Goal: Information Seeking & Learning: Understand process/instructions

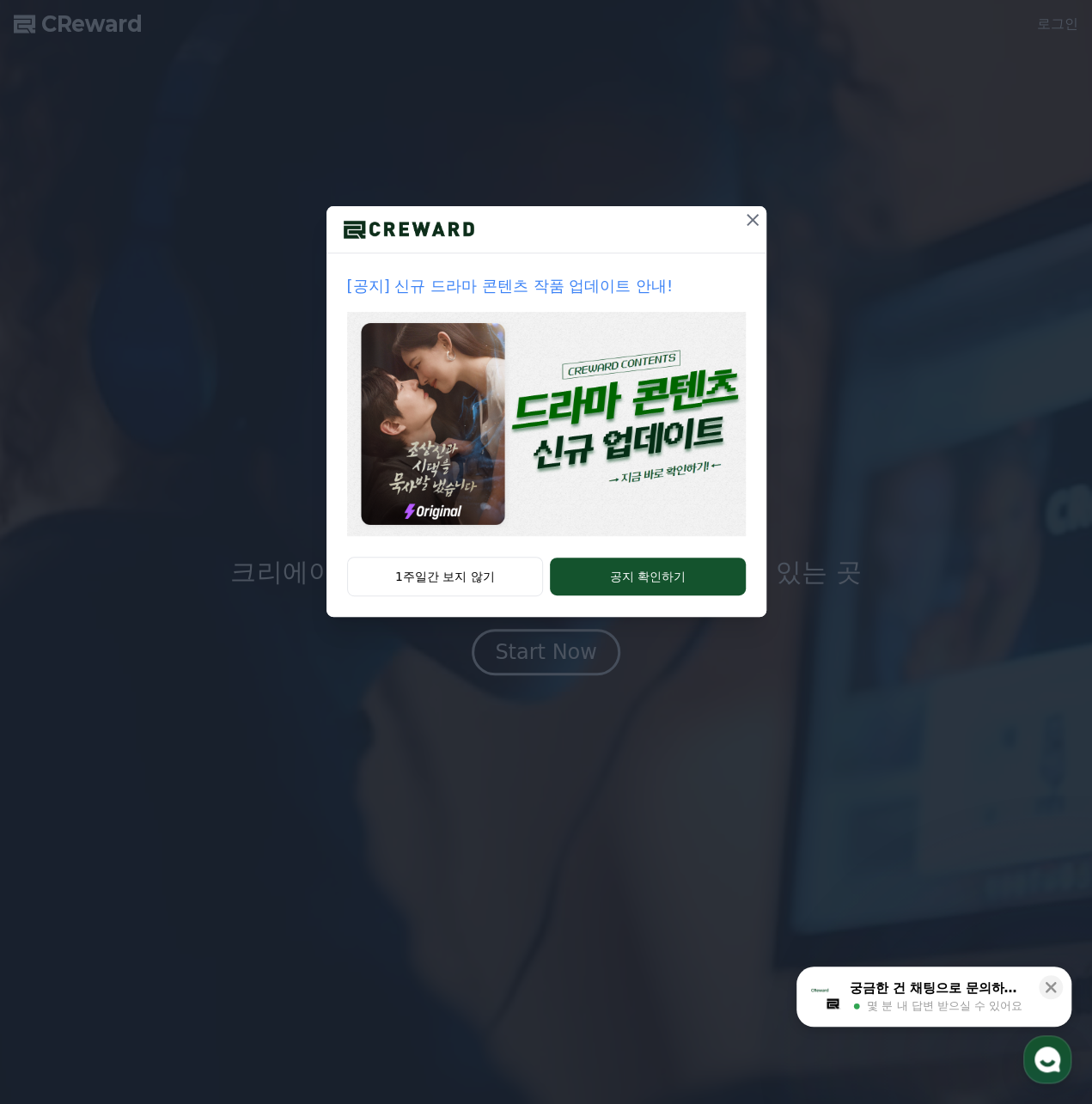
click at [756, 214] on icon at bounding box center [753, 220] width 21 height 21
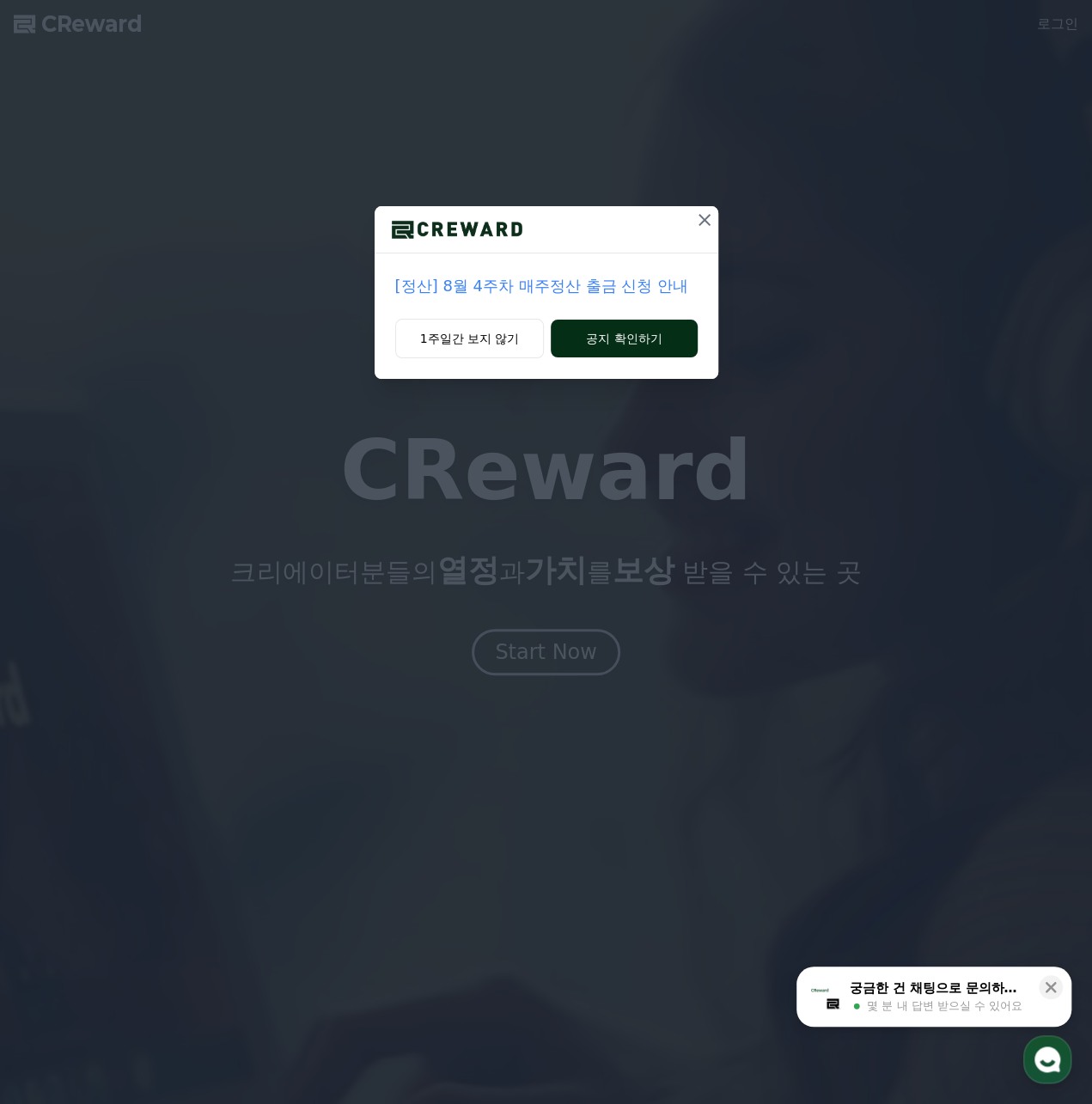
click at [643, 338] on button "공지 확인하기" at bounding box center [624, 338] width 146 height 38
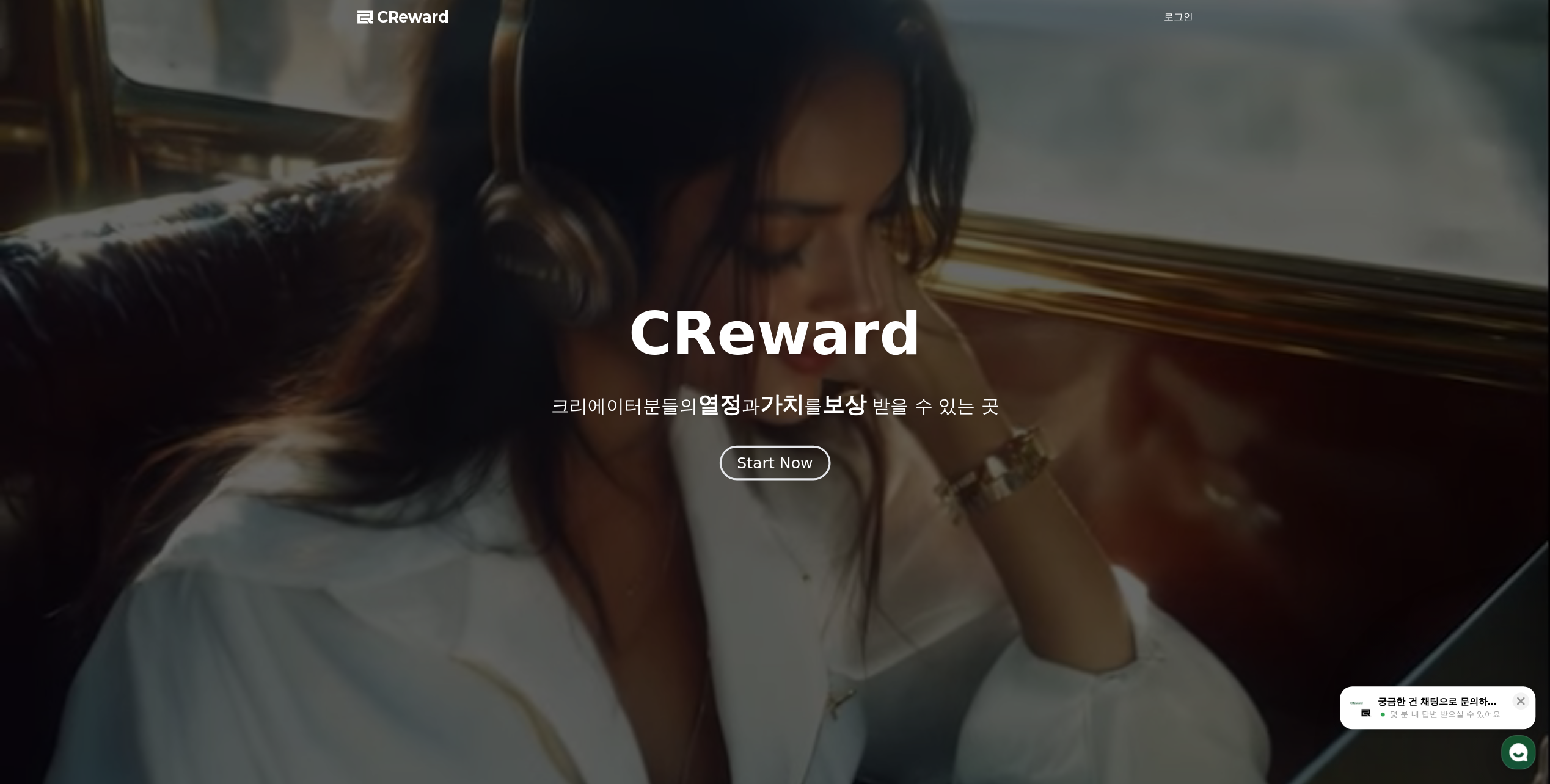
click at [784, 464] on div "Start Now" at bounding box center [775, 463] width 76 height 21
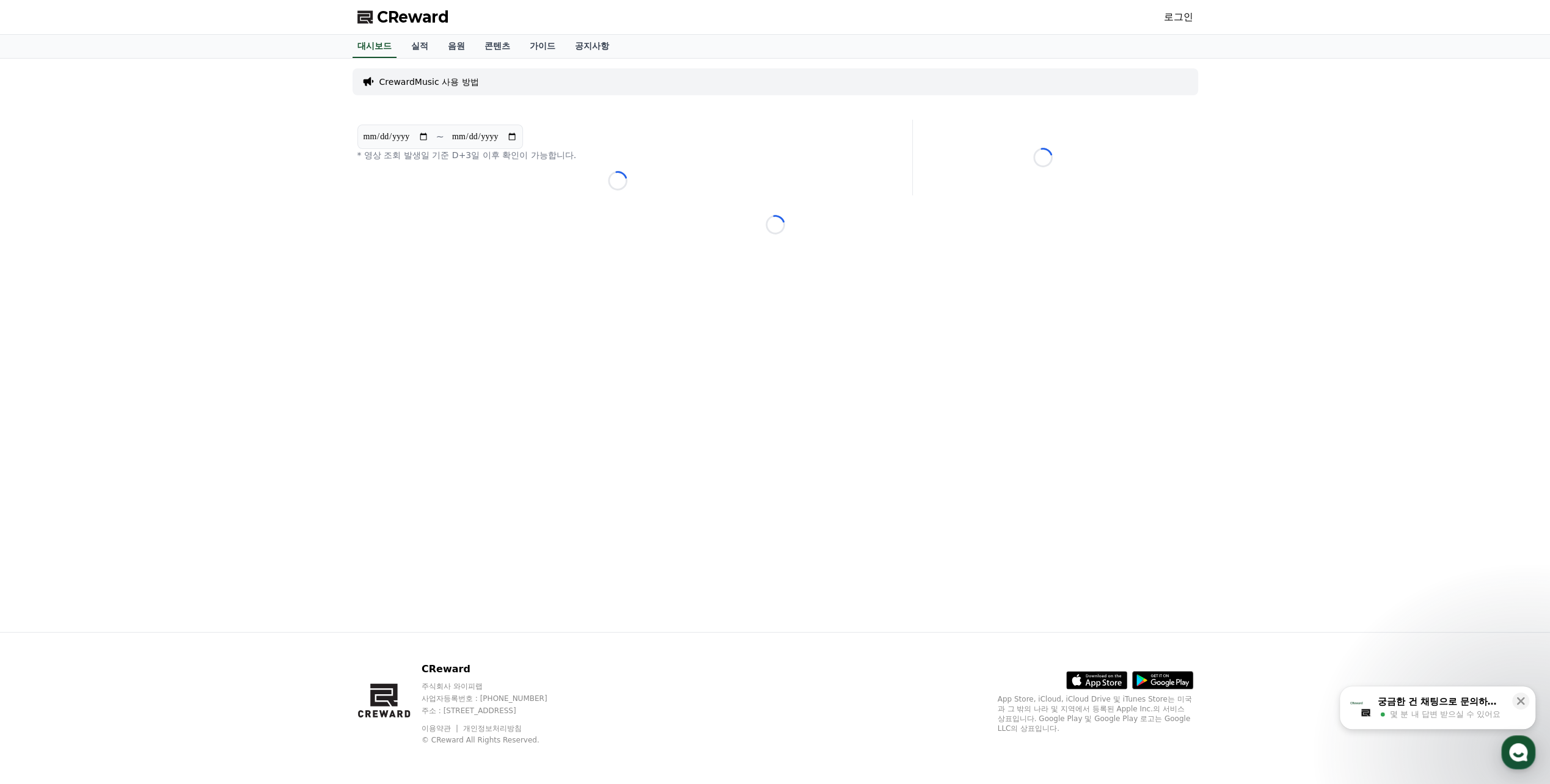
click at [440, 83] on p "CrewardMusic 사용 방법" at bounding box center [429, 82] width 99 height 12
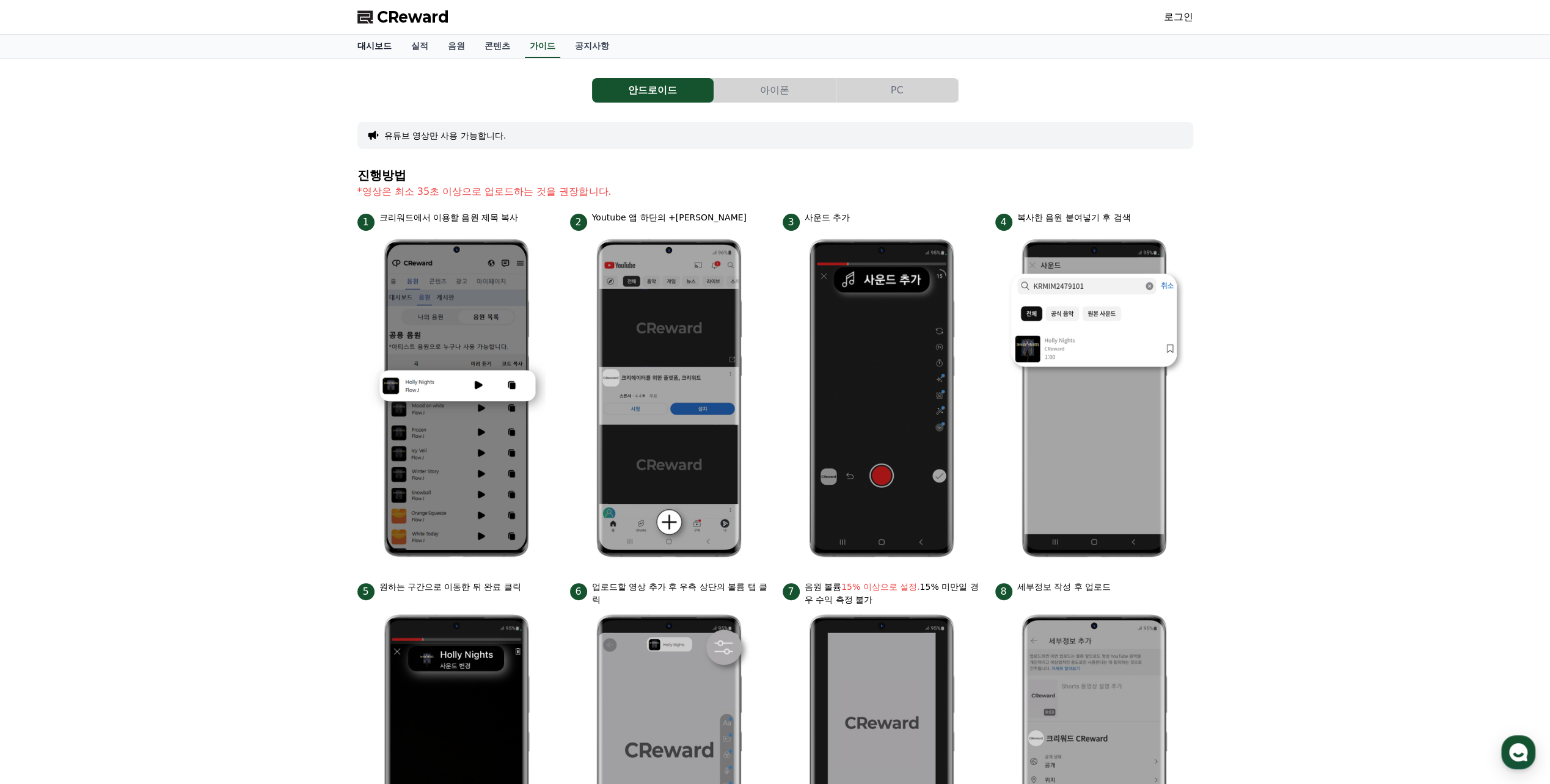
click at [371, 45] on link "대시보드" at bounding box center [374, 46] width 54 height 23
